Goal: Task Accomplishment & Management: Use online tool/utility

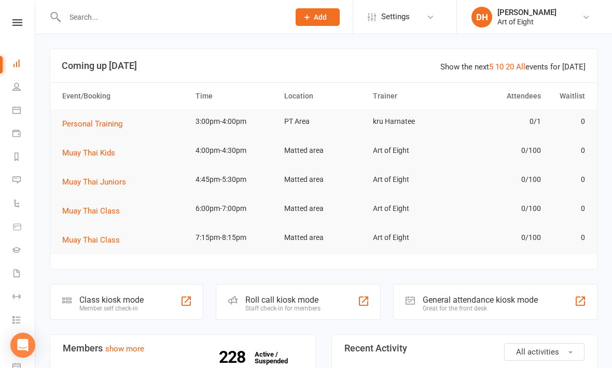
click at [135, 298] on div "Class kiosk mode" at bounding box center [111, 300] width 64 height 10
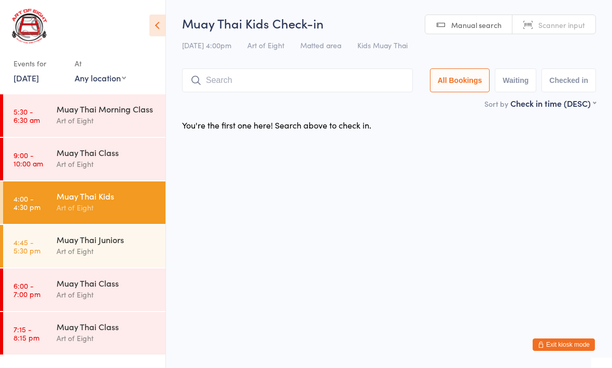
click at [230, 79] on input "search" at bounding box center [297, 81] width 231 height 24
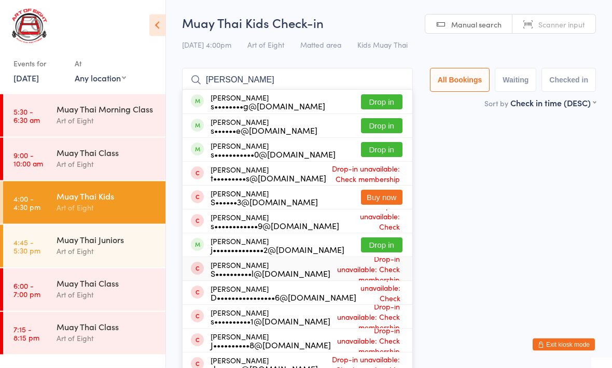
type input "[PERSON_NAME]"
click at [215, 266] on div "[PERSON_NAME] Small S••••••••••l@[DOMAIN_NAME]" at bounding box center [271, 270] width 120 height 17
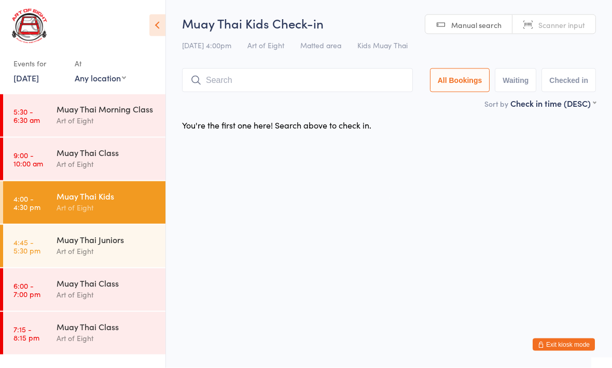
click at [235, 90] on input "search" at bounding box center [297, 81] width 231 height 24
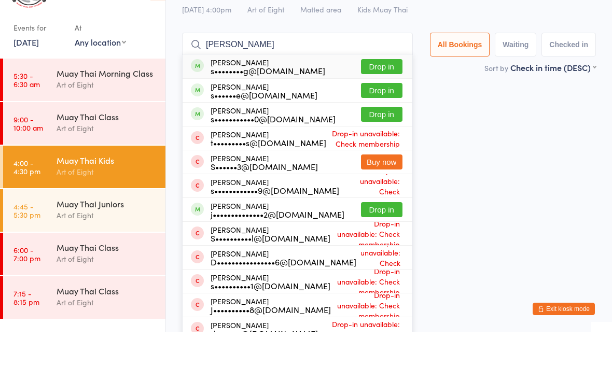
type input "[PERSON_NAME]"
click at [365, 238] on button "Drop in" at bounding box center [382, 245] width 42 height 15
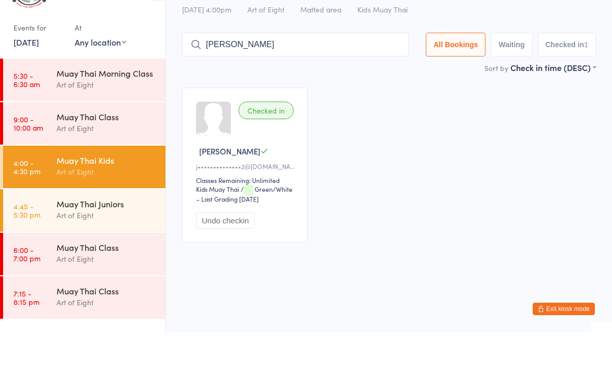
type input "[PERSON_NAME]"
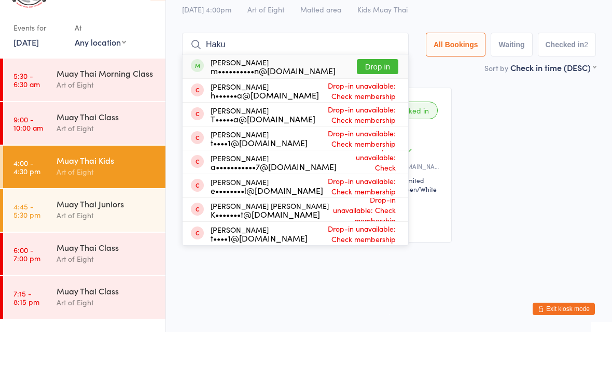
type input "Haku"
click at [374, 95] on button "Drop in" at bounding box center [378, 102] width 42 height 15
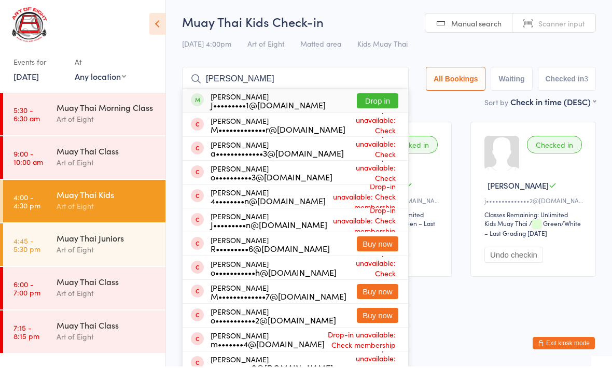
type input "[PERSON_NAME]"
click at [372, 95] on button "Drop in" at bounding box center [378, 102] width 42 height 15
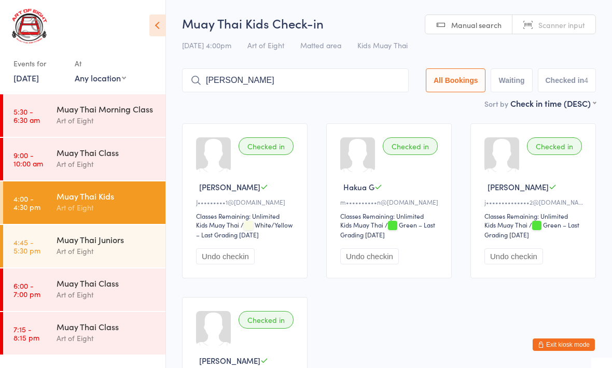
type input "[PERSON_NAME]"
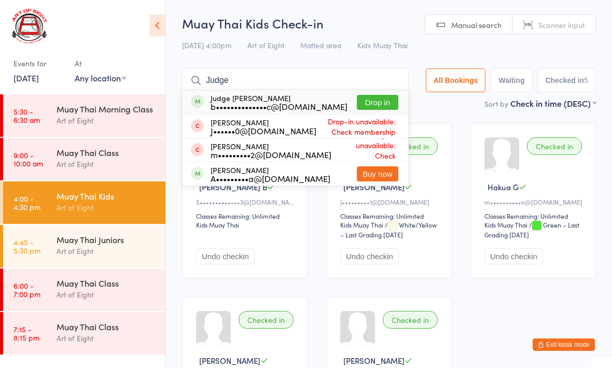
type input "Judge"
click at [365, 103] on button "Drop in" at bounding box center [378, 102] width 42 height 15
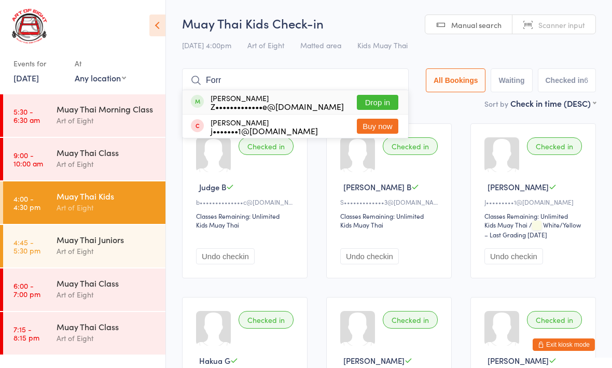
type input "Forr"
click at [370, 95] on button "Drop in" at bounding box center [378, 102] width 42 height 15
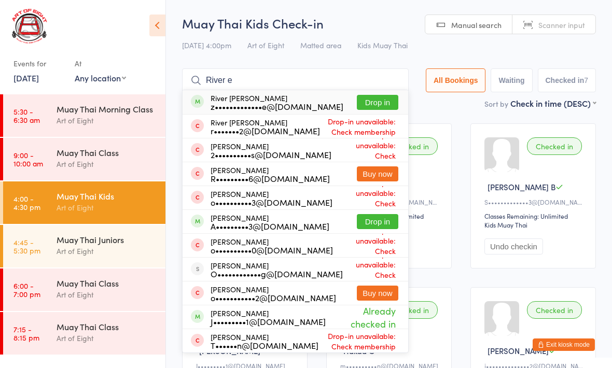
type input "River e"
click at [382, 107] on button "Drop in" at bounding box center [378, 102] width 42 height 15
